Goal: Task Accomplishment & Management: Manage account settings

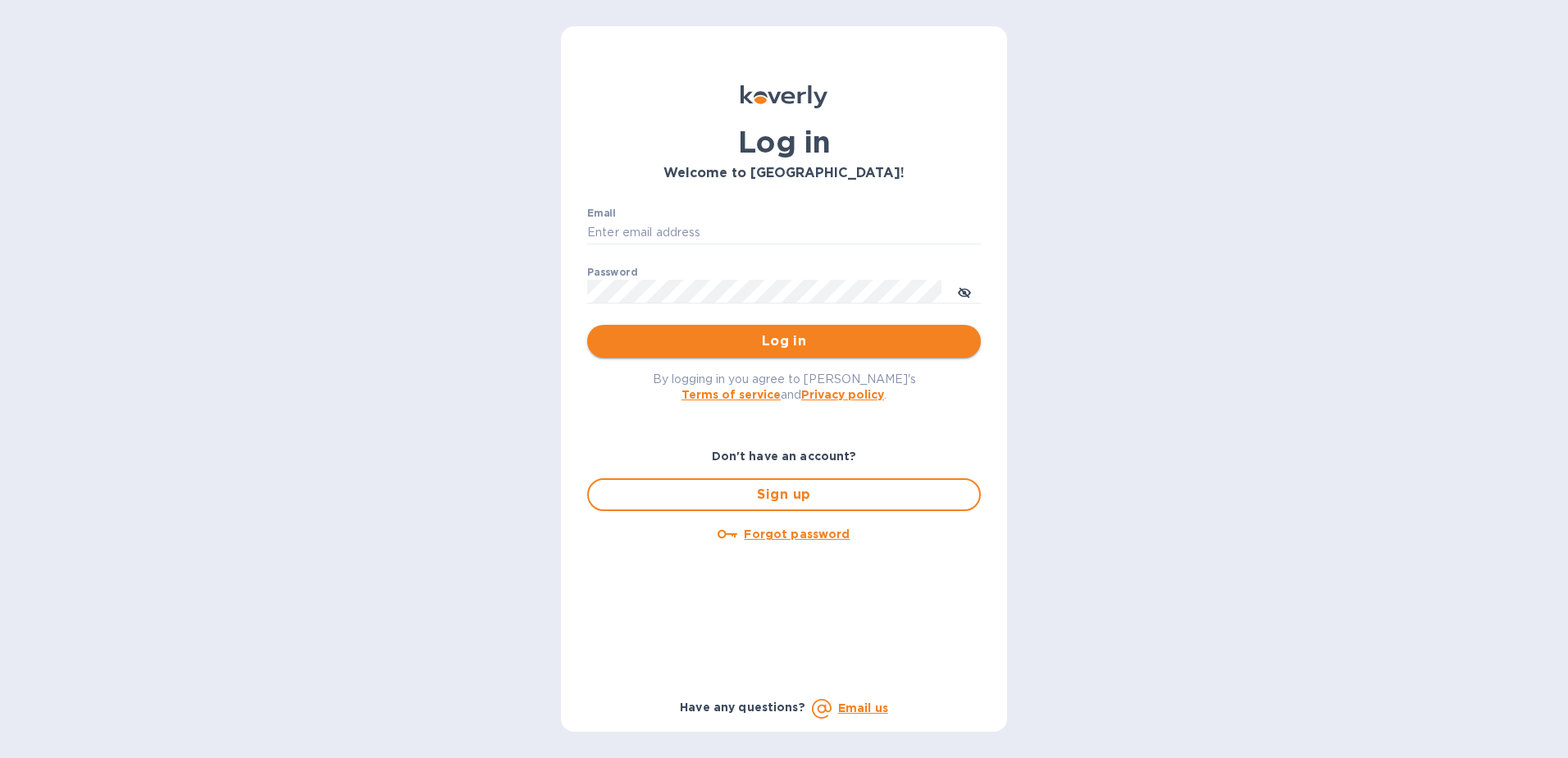
type input "[EMAIL_ADDRESS][DOMAIN_NAME]"
click at [792, 347] on span "Log in" at bounding box center [784, 340] width 367 height 20
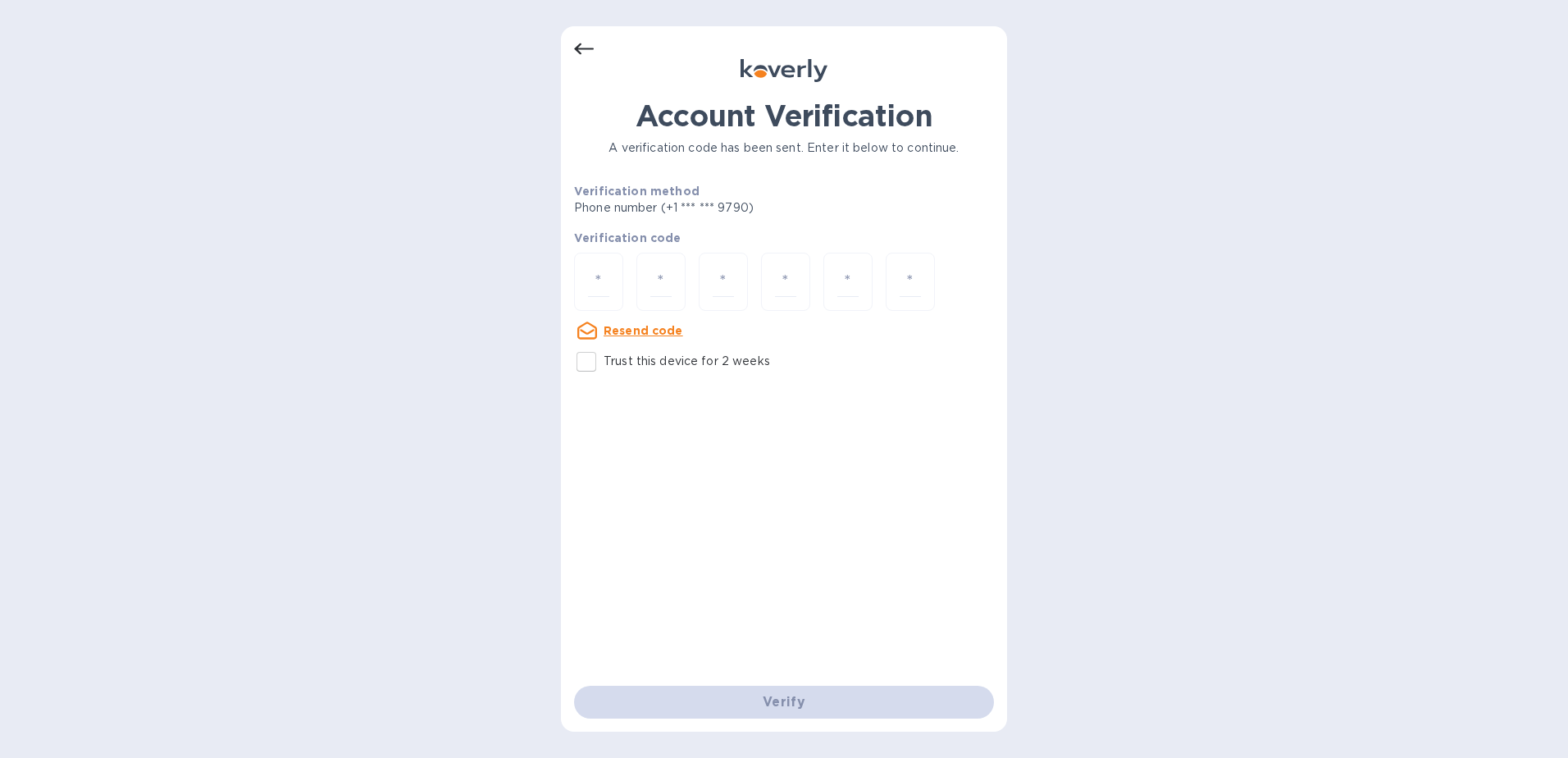
click at [586, 364] on input "Trust this device for 2 weeks" at bounding box center [586, 362] width 35 height 35
checkbox input "true"
click at [591, 285] on input "number" at bounding box center [599, 282] width 22 height 30
type input "3"
type input "1"
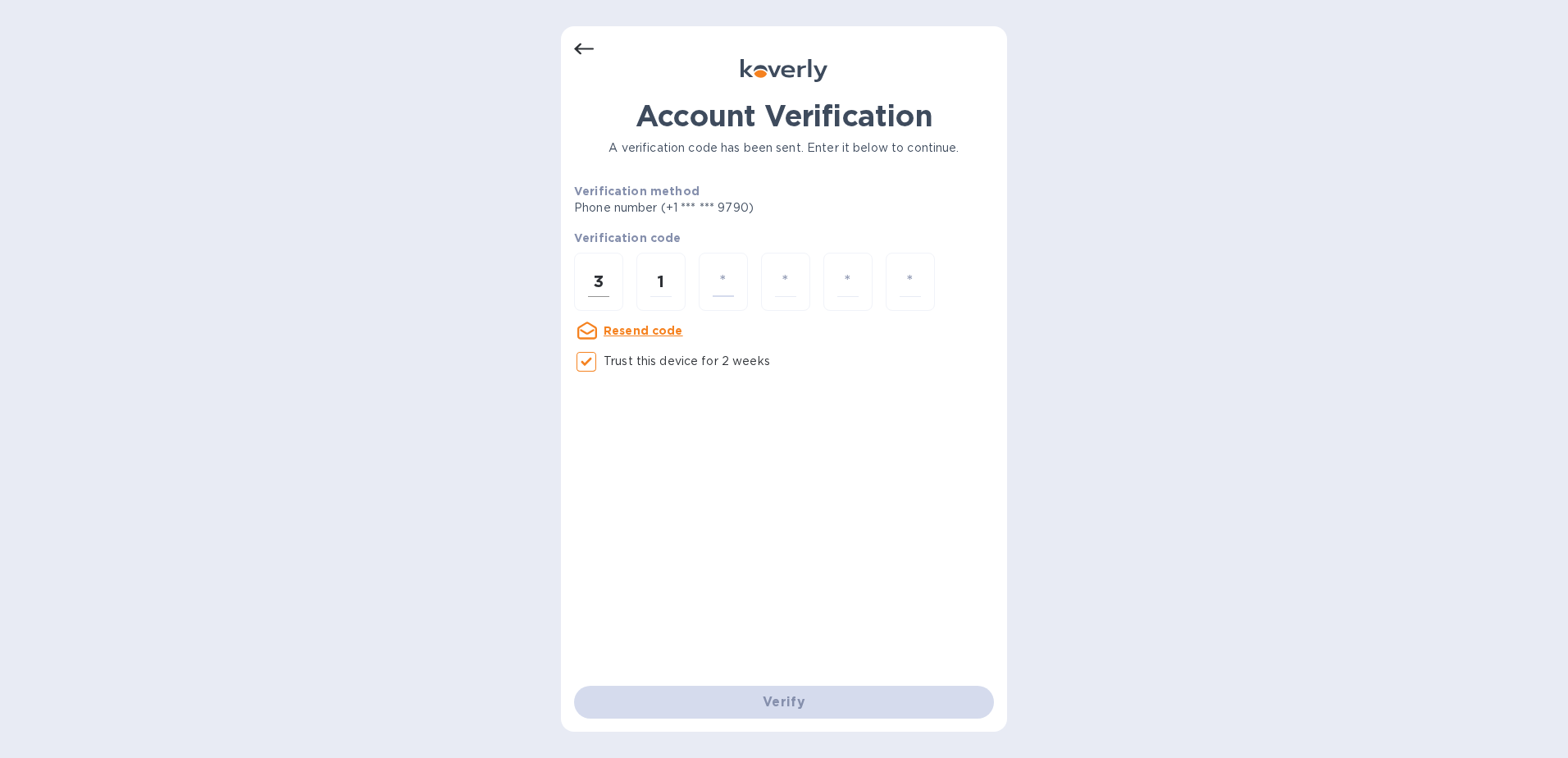
type input "3"
type input "5"
type input "8"
type input "9"
